Goal: Task Accomplishment & Management: Complete application form

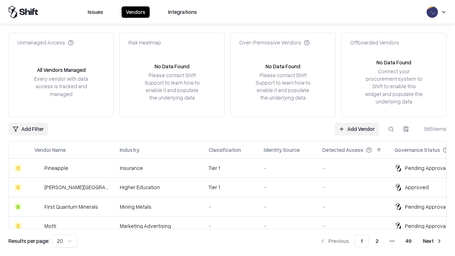
click at [357, 129] on link "Add Vendor" at bounding box center [357, 129] width 44 height 13
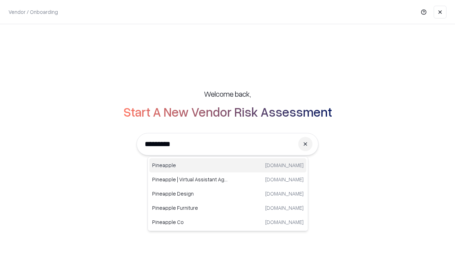
click at [228, 165] on div "Pineapple [DOMAIN_NAME]" at bounding box center [227, 165] width 157 height 14
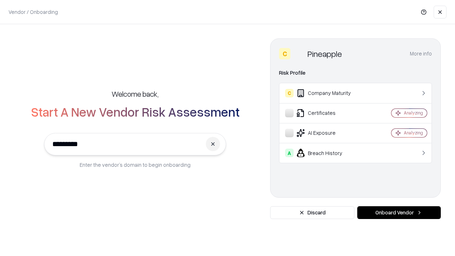
type input "*********"
click at [399, 213] on button "Onboard Vendor" at bounding box center [400, 212] width 84 height 13
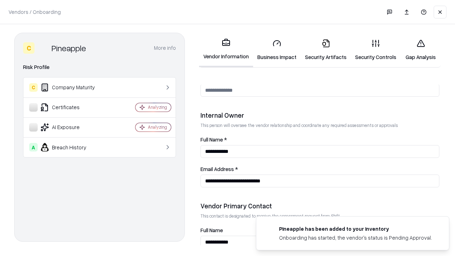
scroll to position [369, 0]
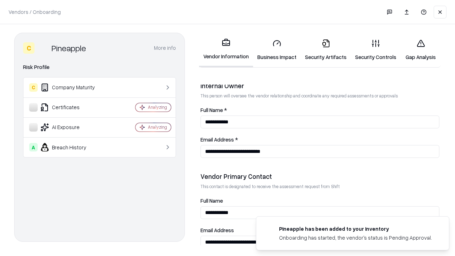
click at [277, 50] on link "Business Impact" at bounding box center [277, 49] width 48 height 33
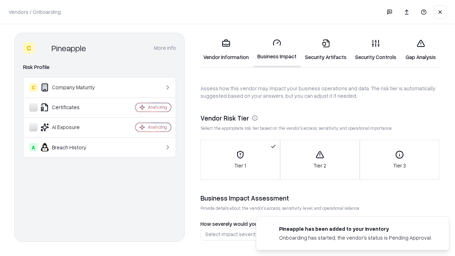
click at [326, 50] on link "Security Artifacts" at bounding box center [326, 49] width 50 height 33
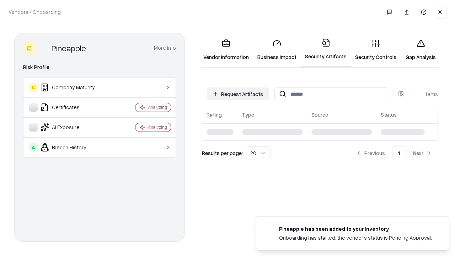
click at [238, 94] on button "Request Artifacts" at bounding box center [238, 94] width 62 height 13
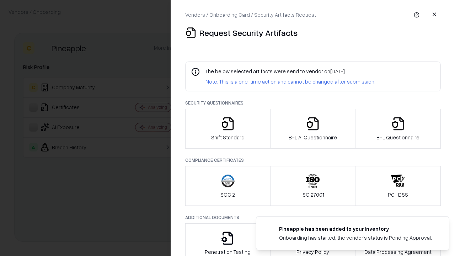
click at [228, 129] on icon "button" at bounding box center [228, 124] width 14 height 14
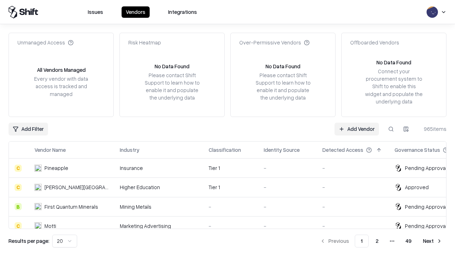
click at [357, 129] on link "Add Vendor" at bounding box center [357, 129] width 44 height 13
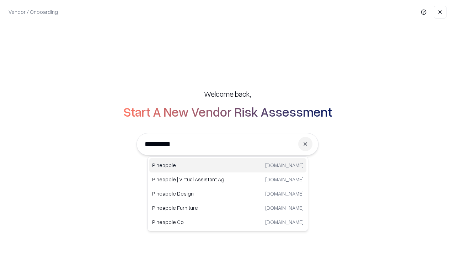
click at [228, 165] on div "Pineapple [DOMAIN_NAME]" at bounding box center [227, 165] width 157 height 14
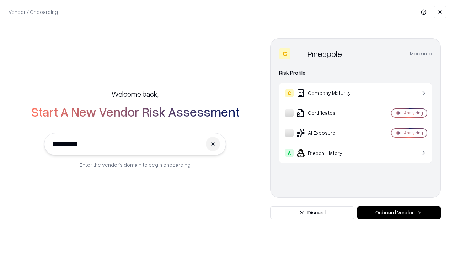
type input "*********"
click at [399, 213] on button "Onboard Vendor" at bounding box center [400, 212] width 84 height 13
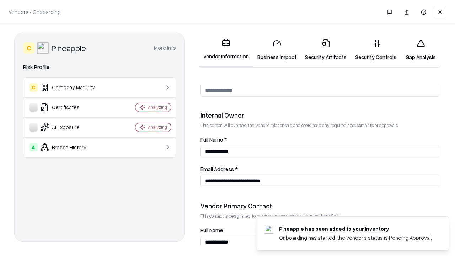
scroll to position [369, 0]
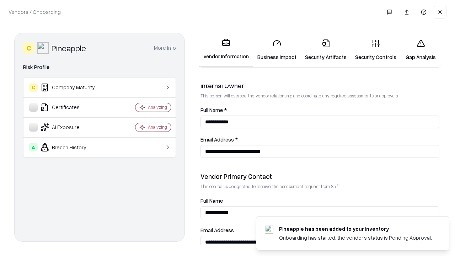
click at [421, 50] on link "Gap Analysis" at bounding box center [421, 49] width 40 height 33
